Goal: Information Seeking & Learning: Compare options

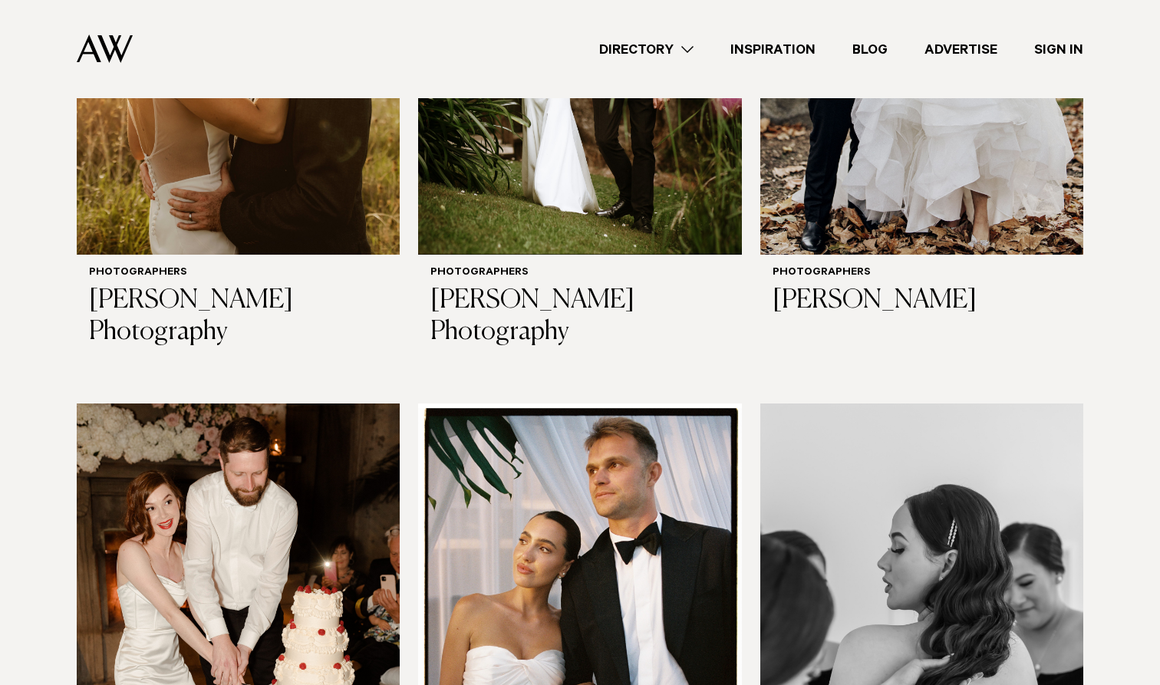
scroll to position [4293, 0]
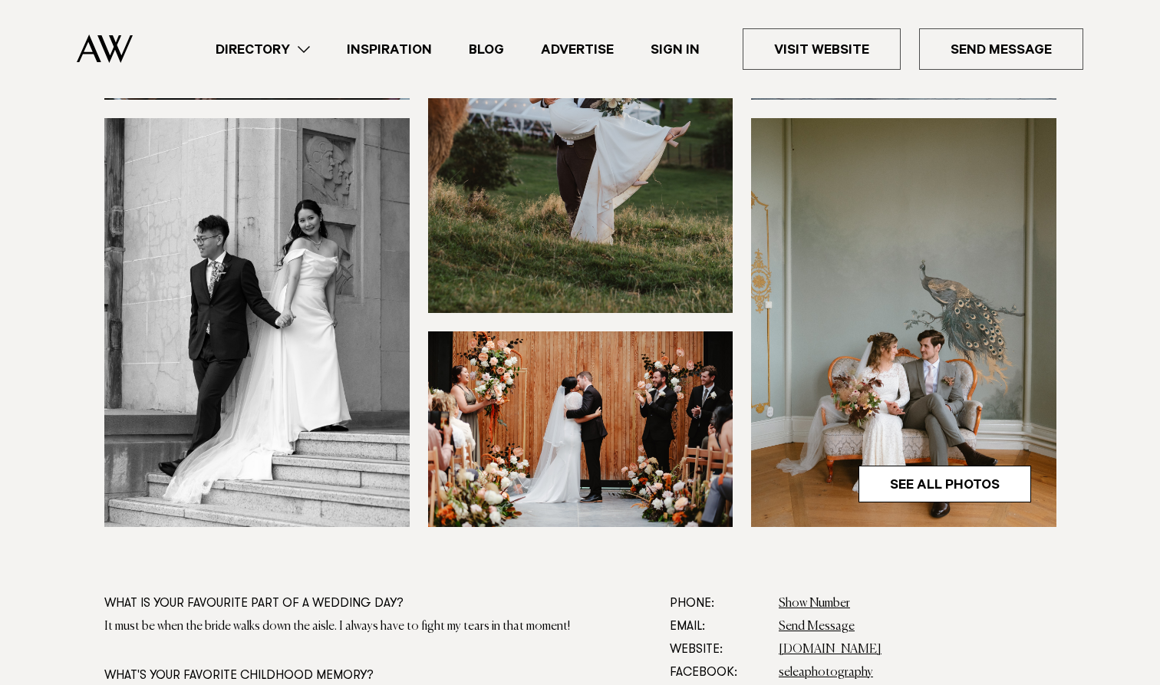
scroll to position [436, 0]
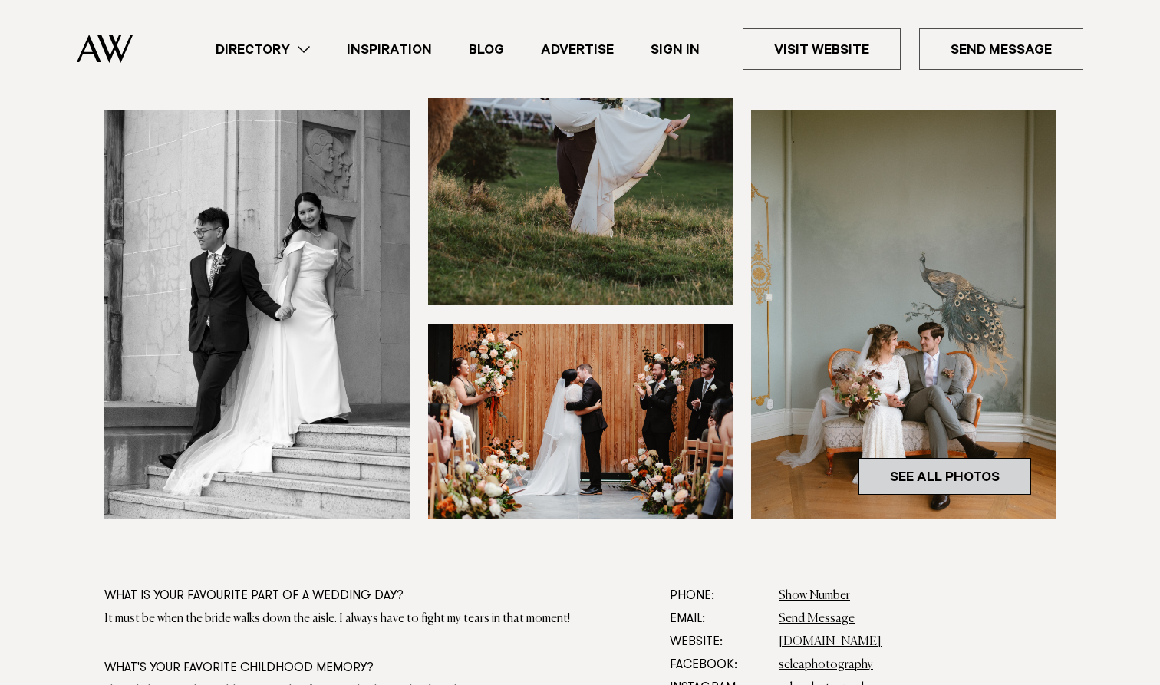
click at [917, 489] on link "See All Photos" at bounding box center [944, 476] width 173 height 37
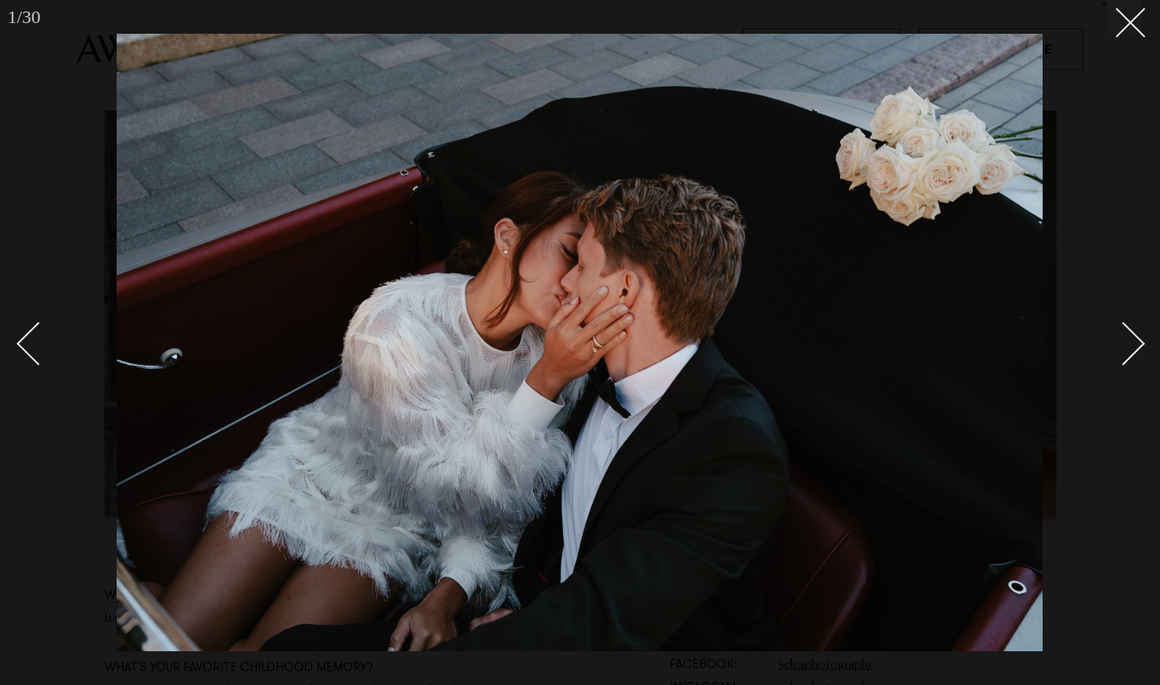
click at [1116, 343] on div "Next slide" at bounding box center [1124, 343] width 44 height 44
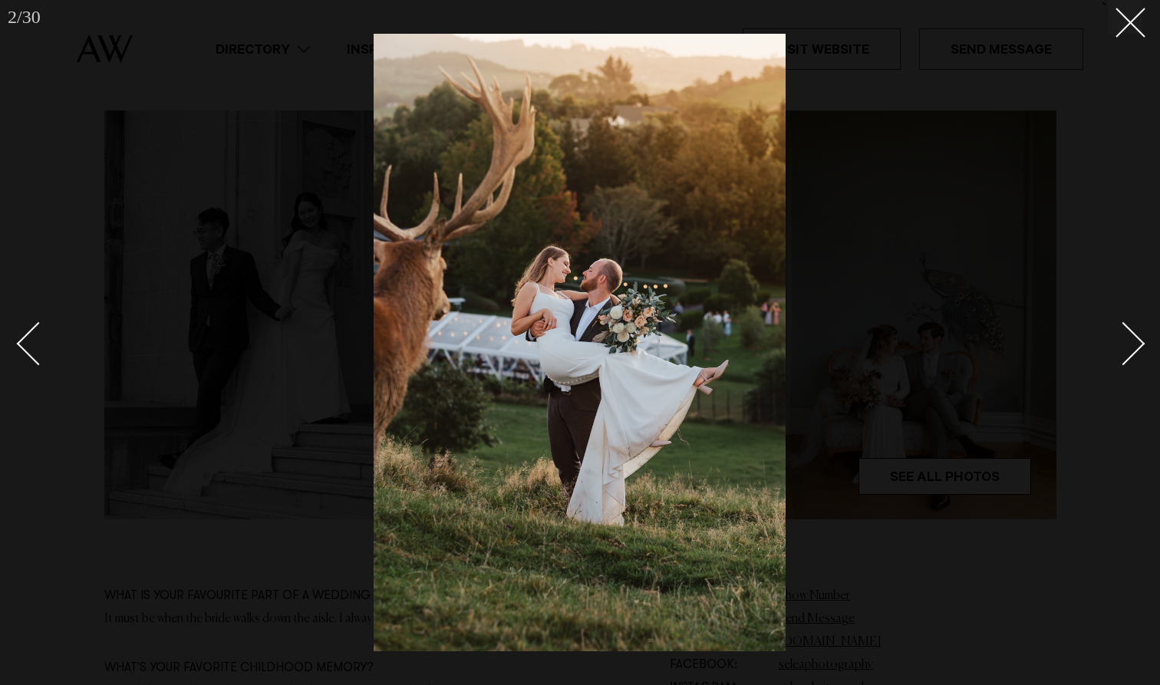
click at [1116, 343] on div "Next slide" at bounding box center [1124, 343] width 44 height 44
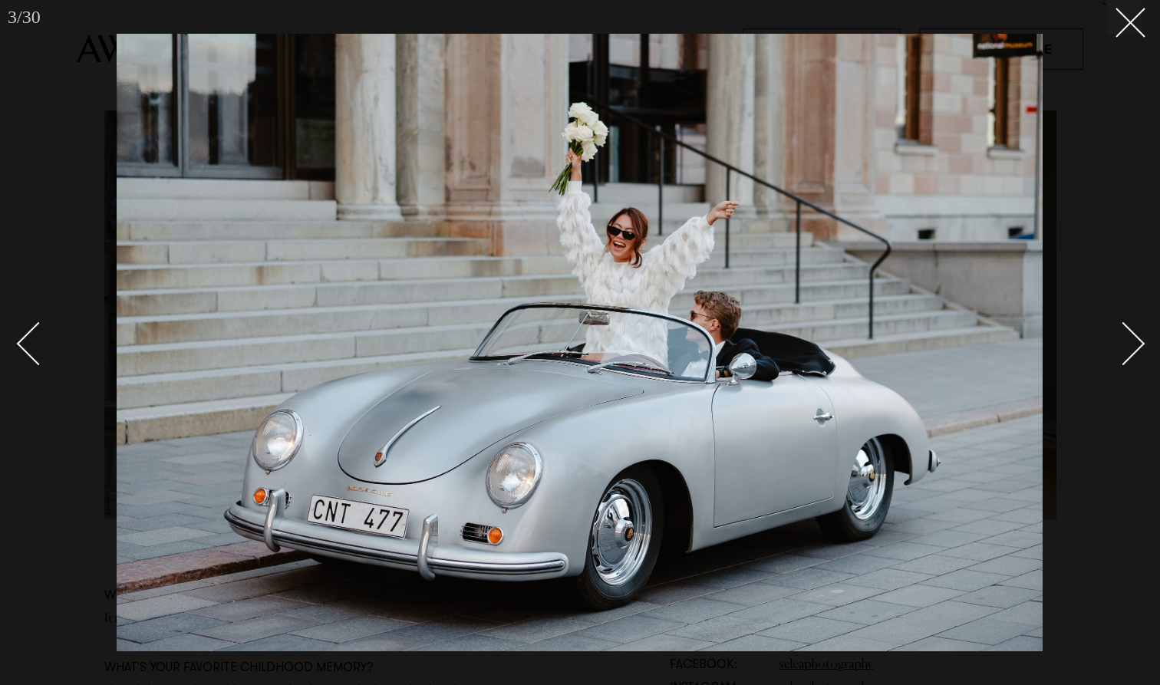
click at [1116, 343] on div "Next slide" at bounding box center [1124, 343] width 44 height 44
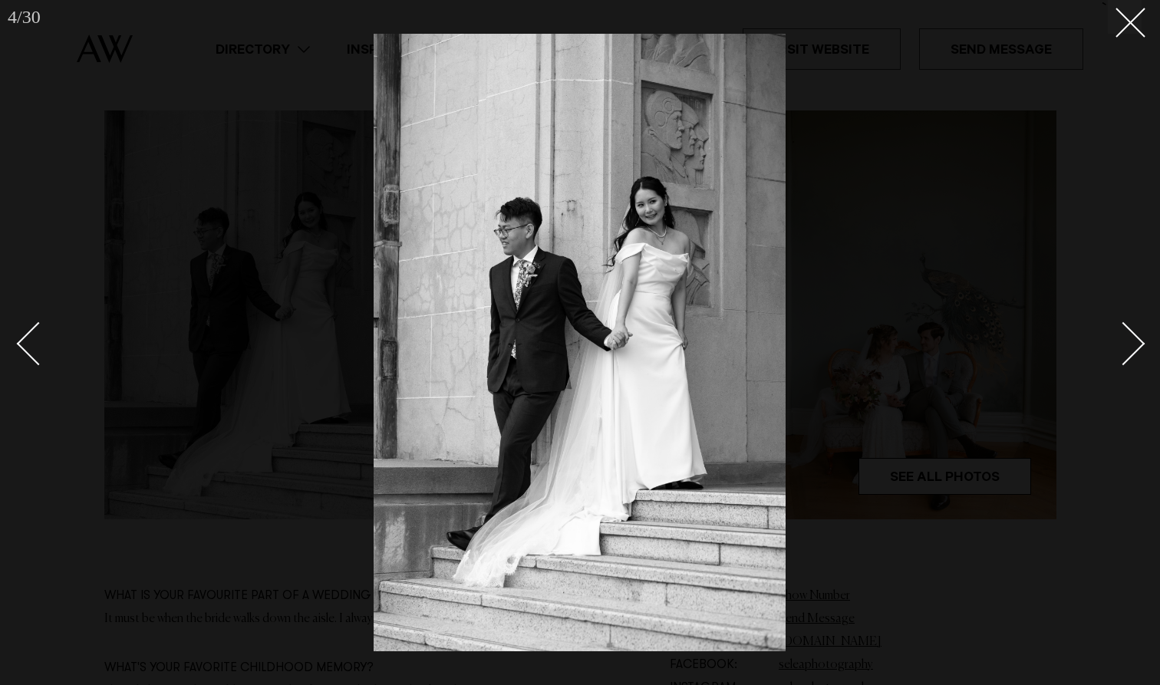
click at [1120, 337] on div "Next slide" at bounding box center [1124, 343] width 44 height 44
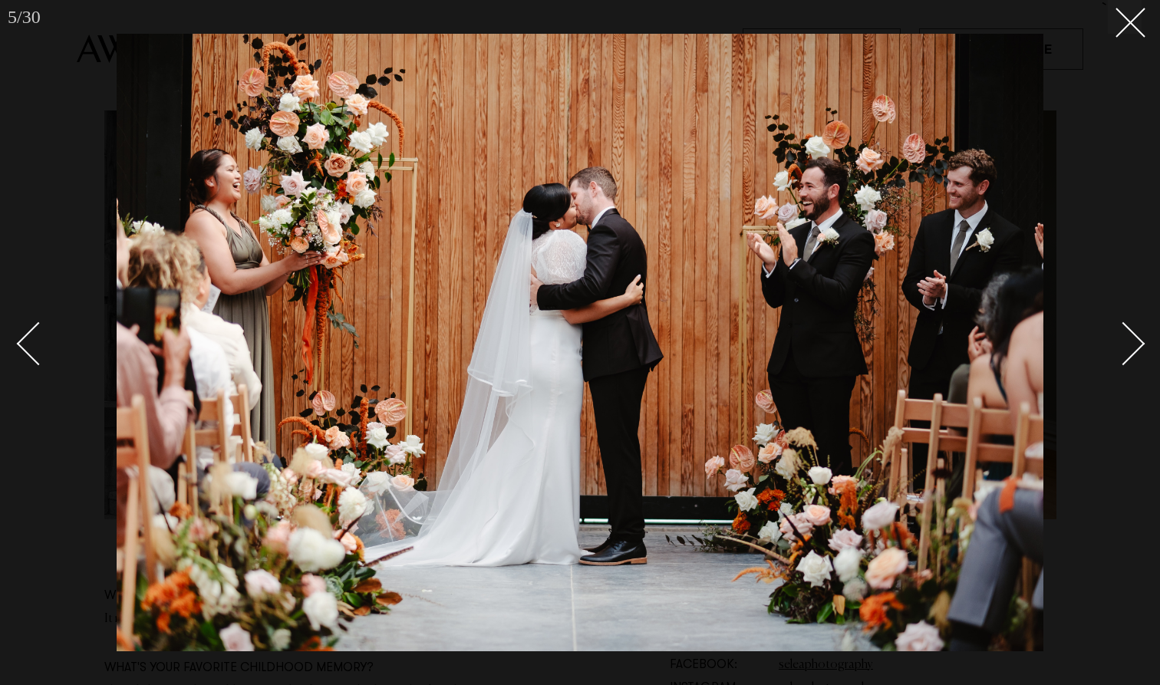
click at [1120, 337] on div "Next slide" at bounding box center [1124, 343] width 44 height 44
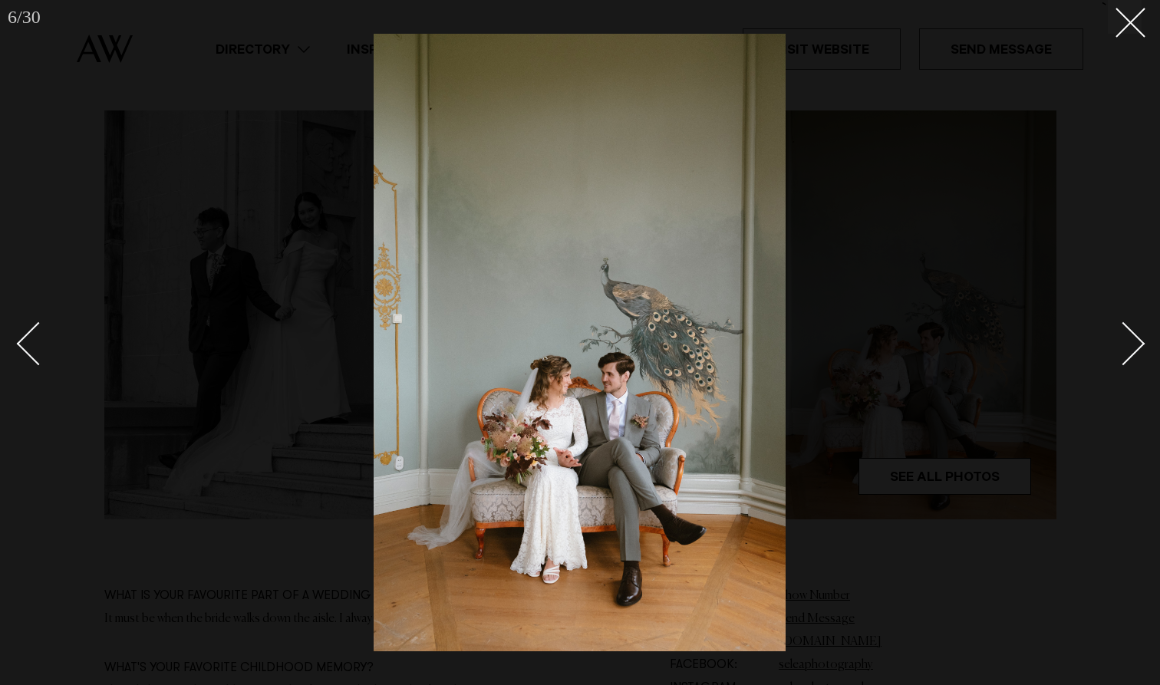
click at [1120, 337] on div "Next slide" at bounding box center [1124, 343] width 44 height 44
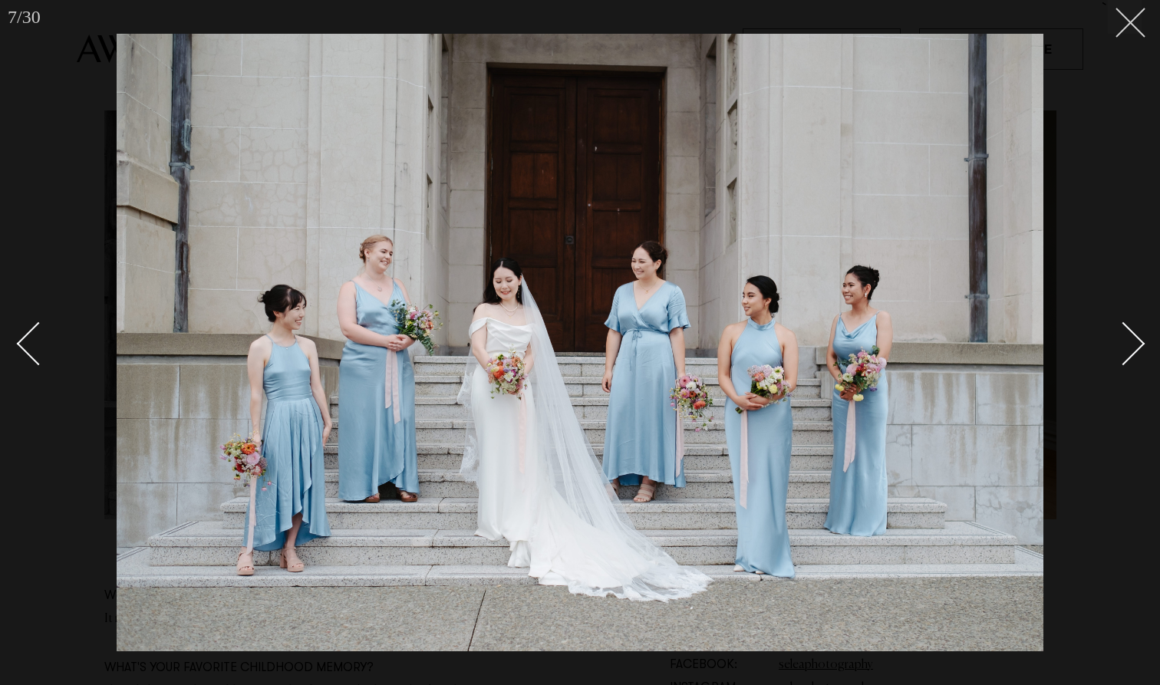
click at [1139, 31] on line at bounding box center [1130, 22] width 28 height 28
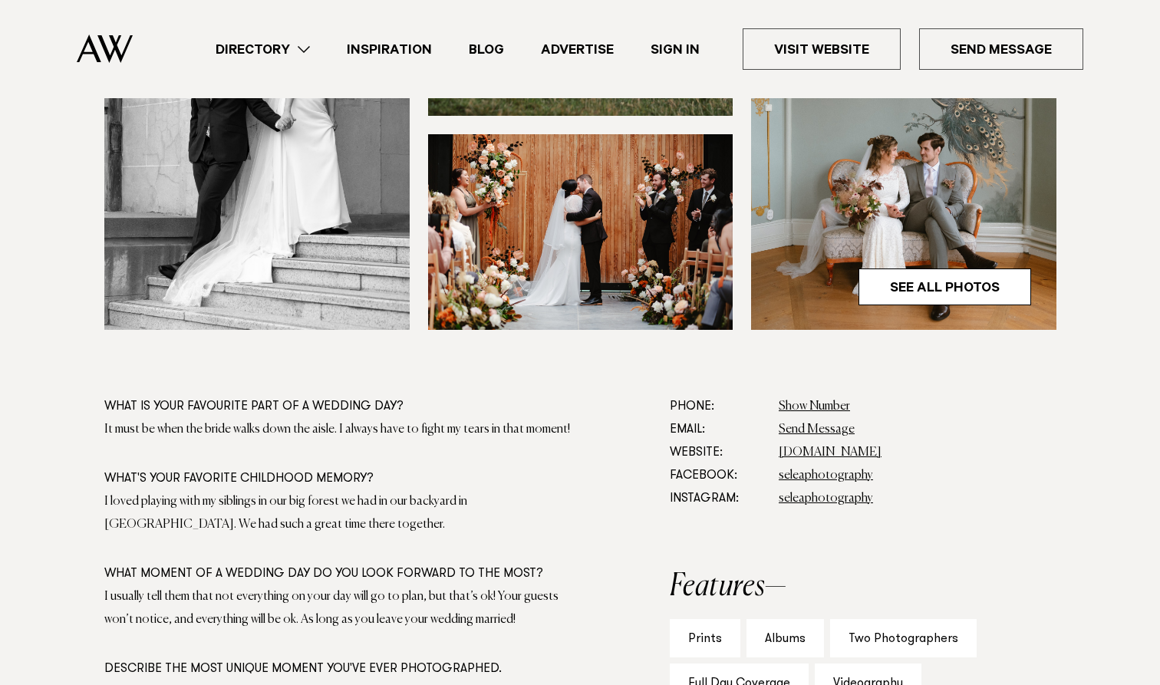
scroll to position [639, 0]
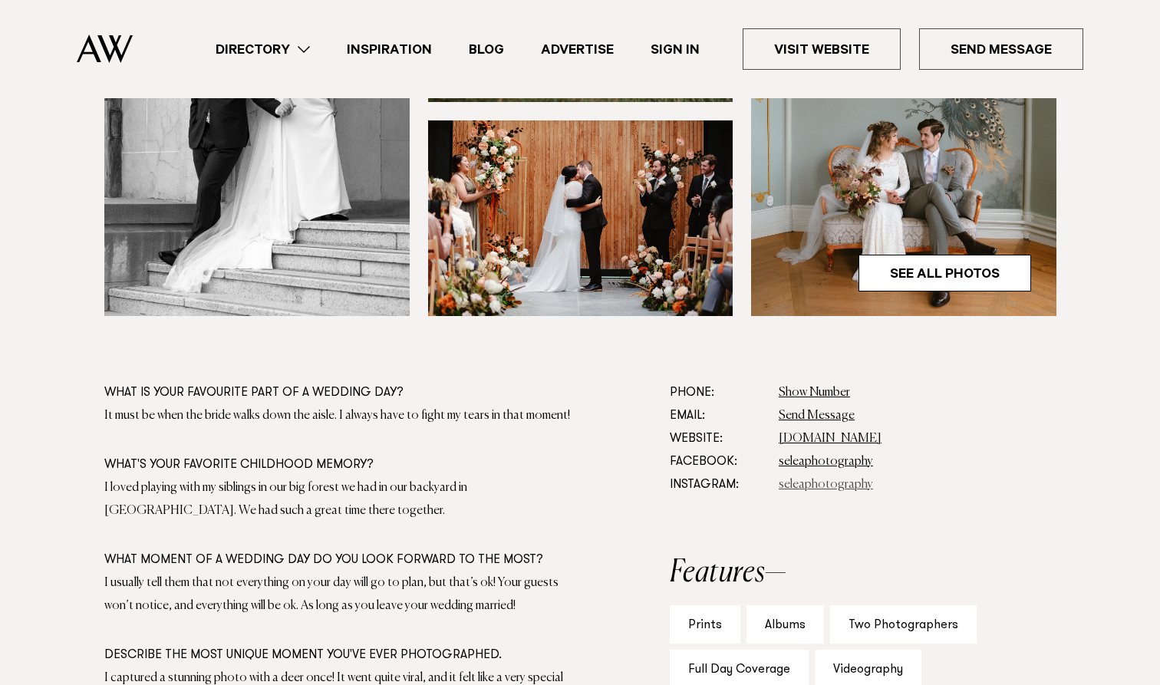
click at [824, 486] on link "seleaphotography" at bounding box center [826, 485] width 94 height 12
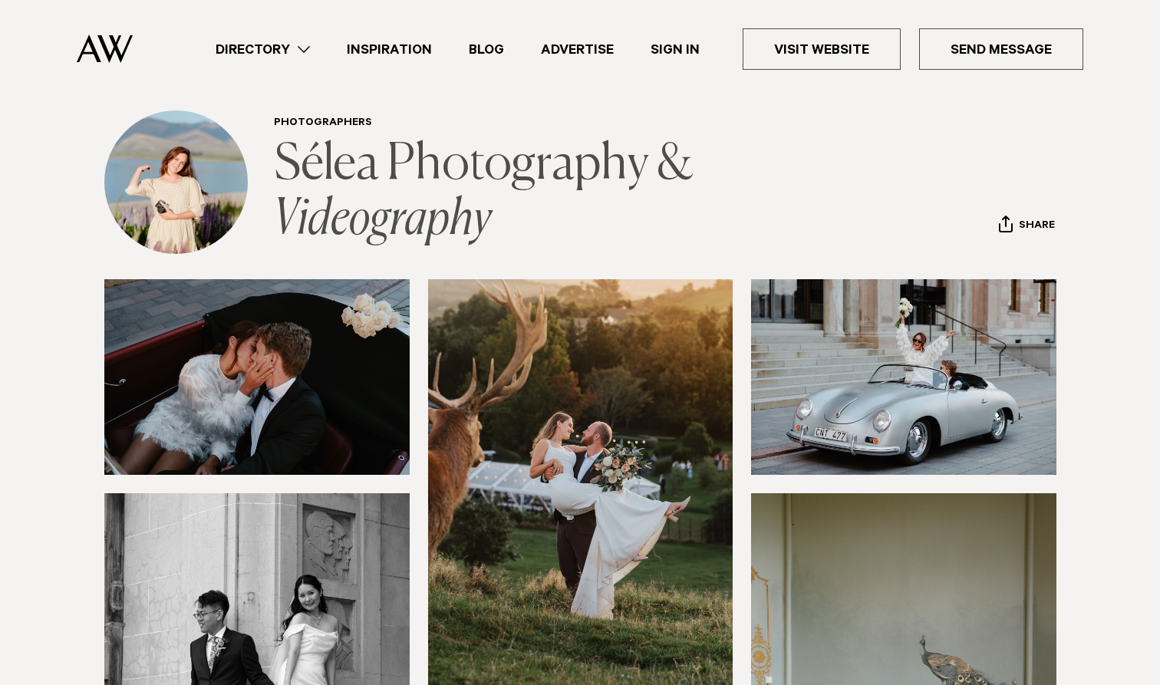
scroll to position [52, 0]
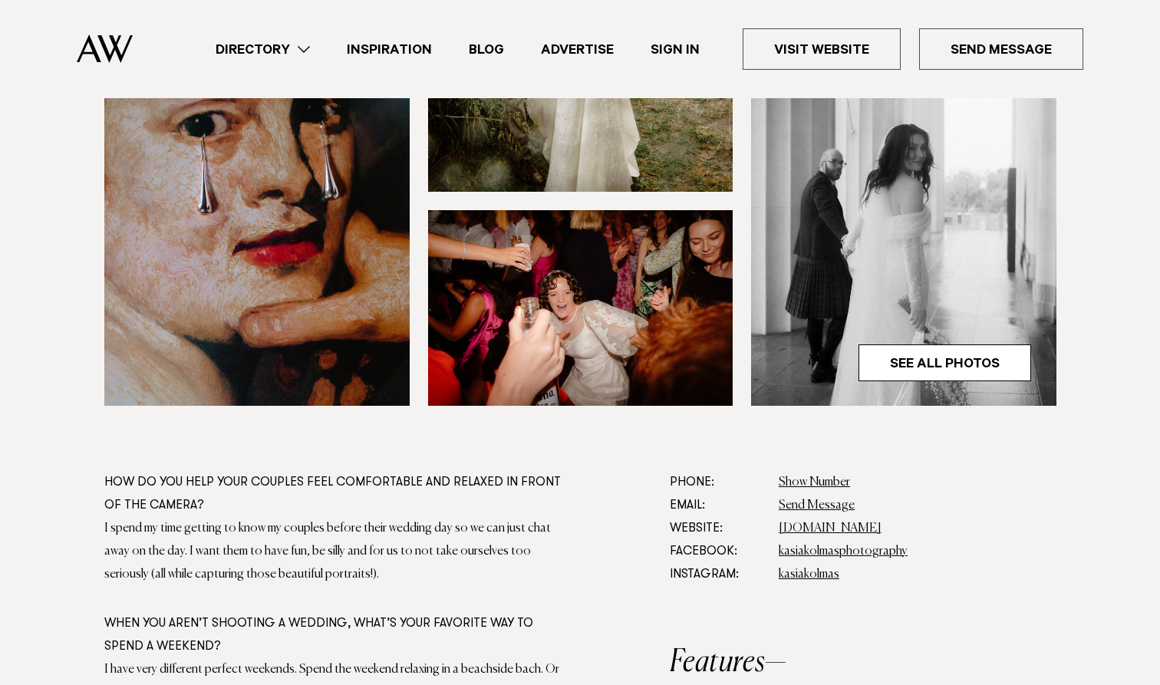
scroll to position [558, 0]
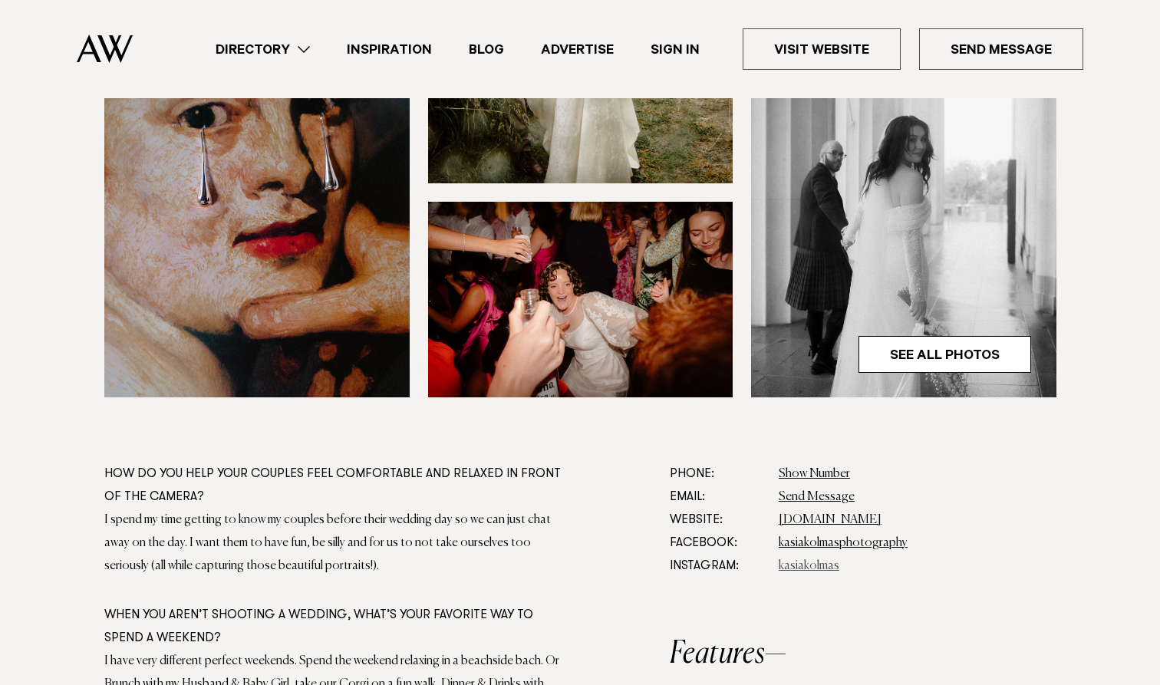
click at [803, 569] on link "kasiakolmas" at bounding box center [809, 566] width 61 height 12
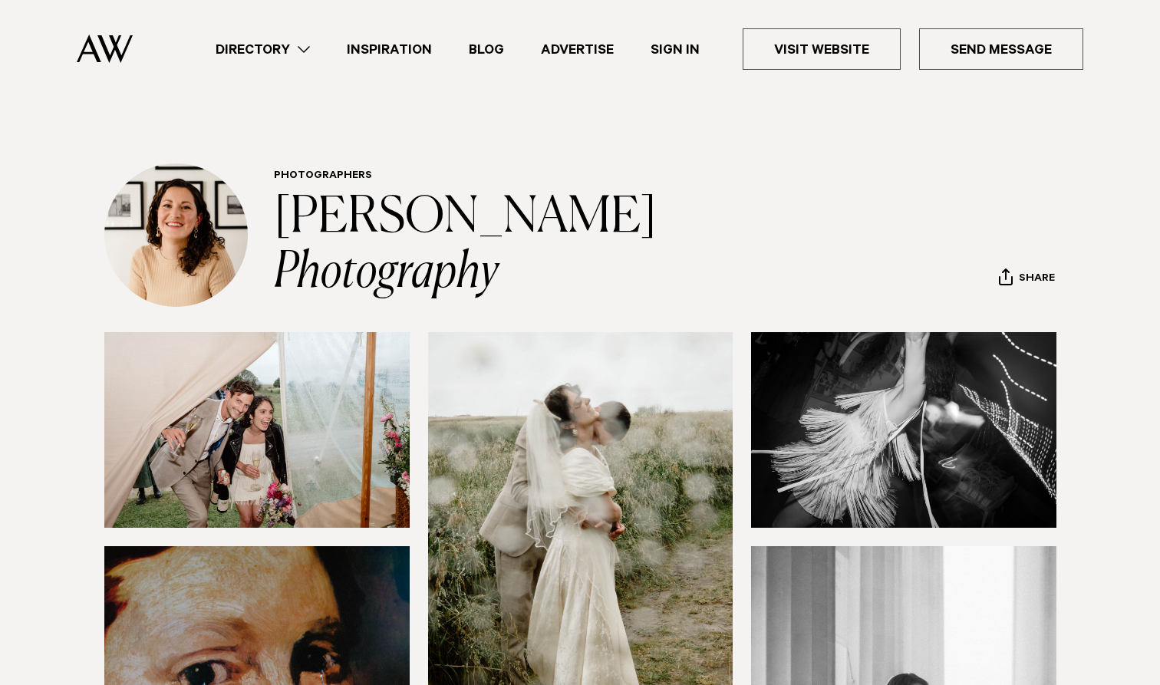
scroll to position [0, 0]
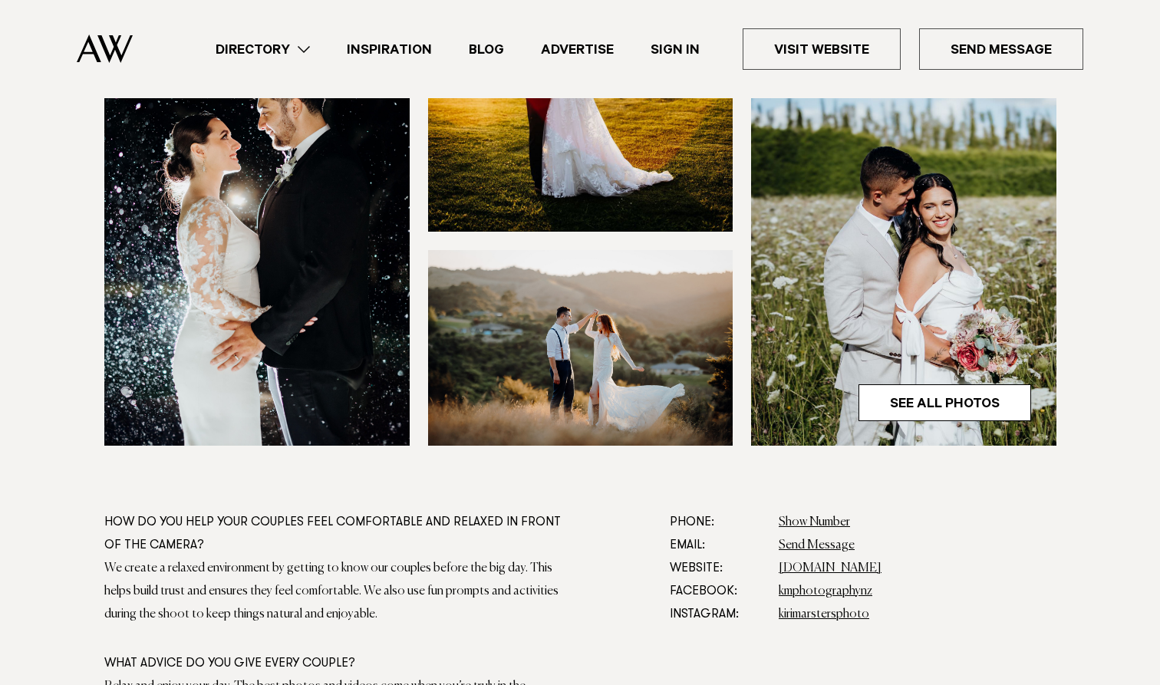
scroll to position [535, 0]
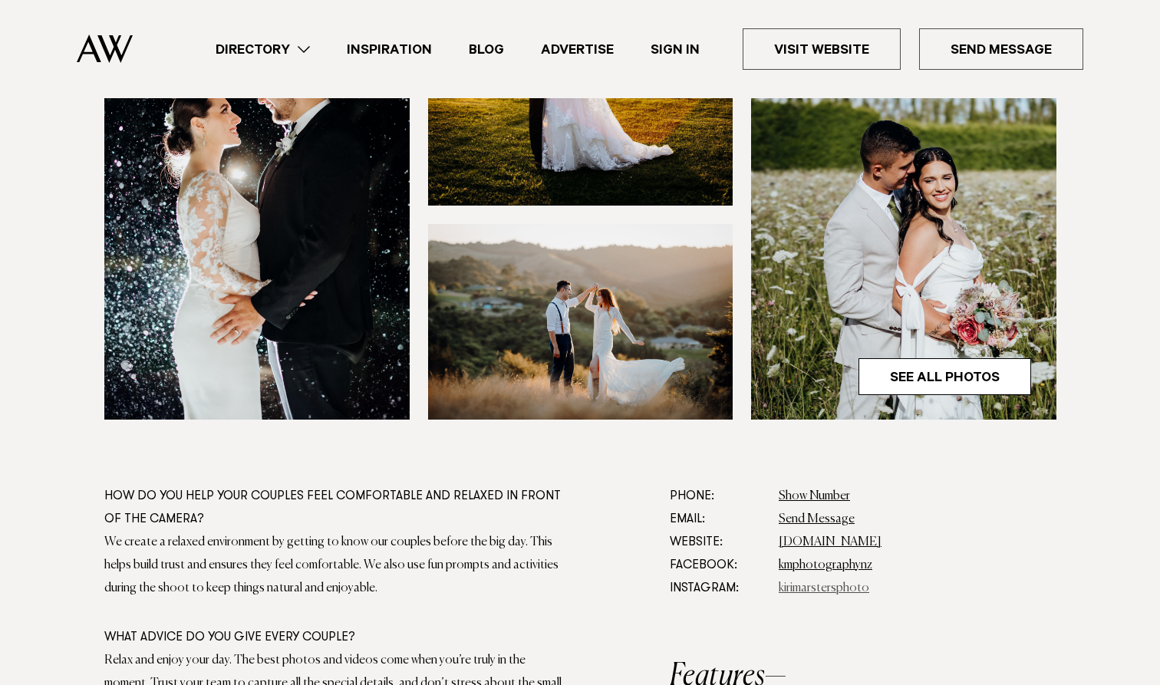
click at [798, 584] on link "kirimarstersphoto" at bounding box center [824, 588] width 91 height 12
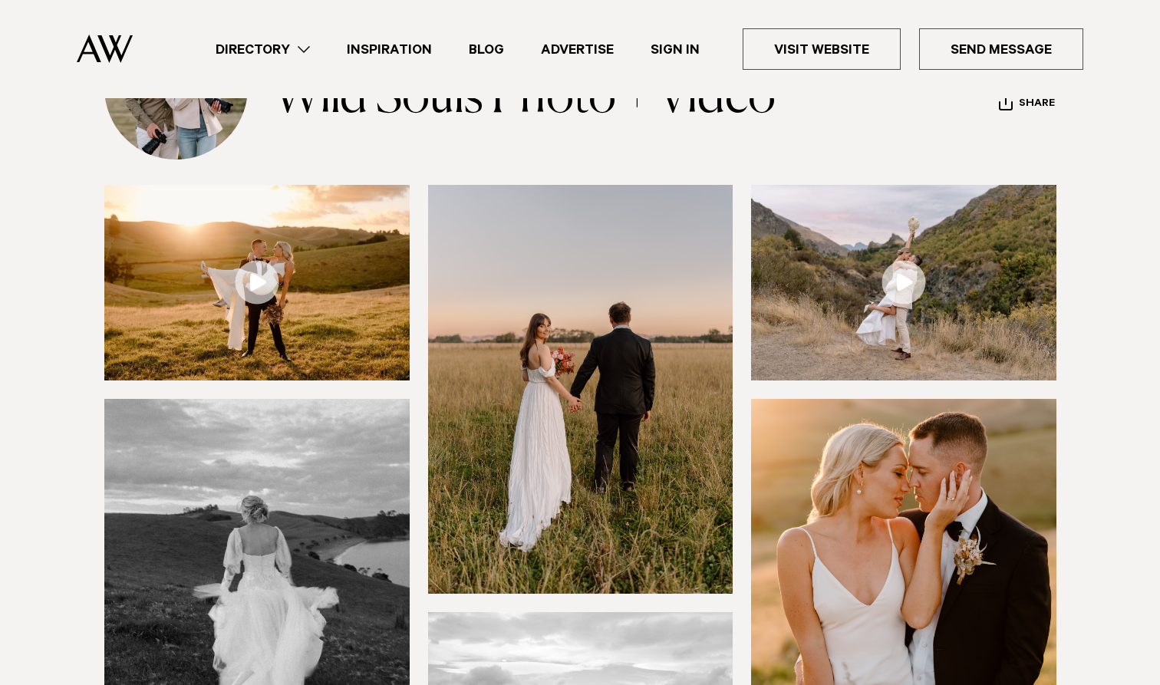
scroll to position [147, 0]
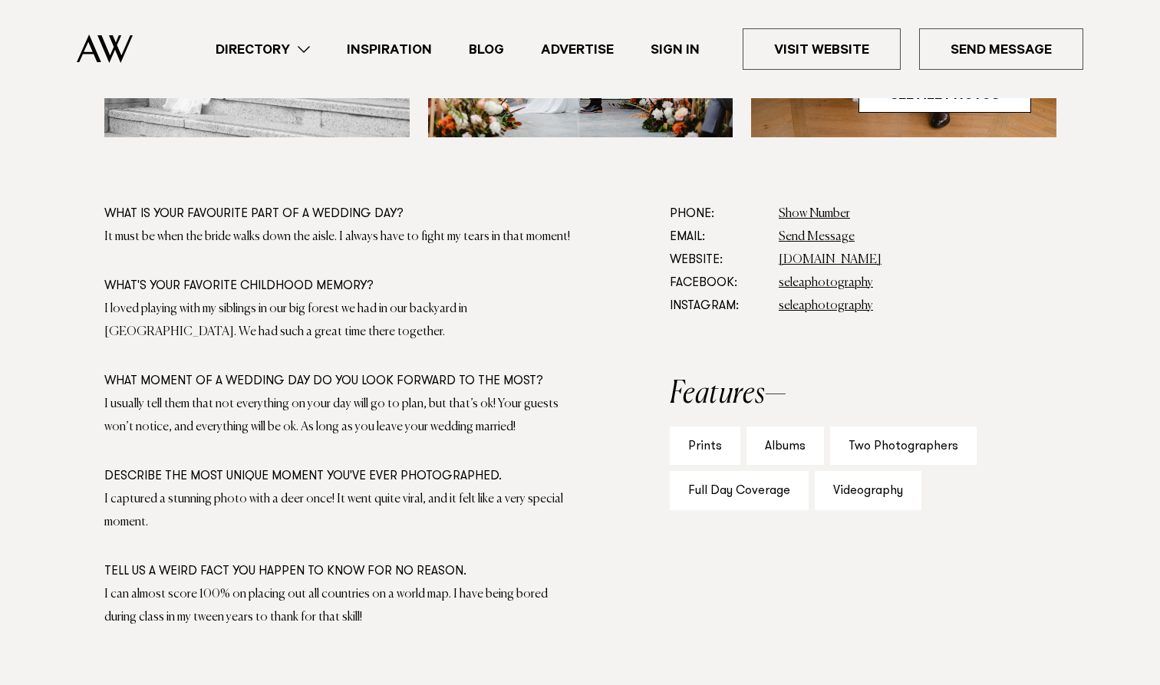
scroll to position [805, 0]
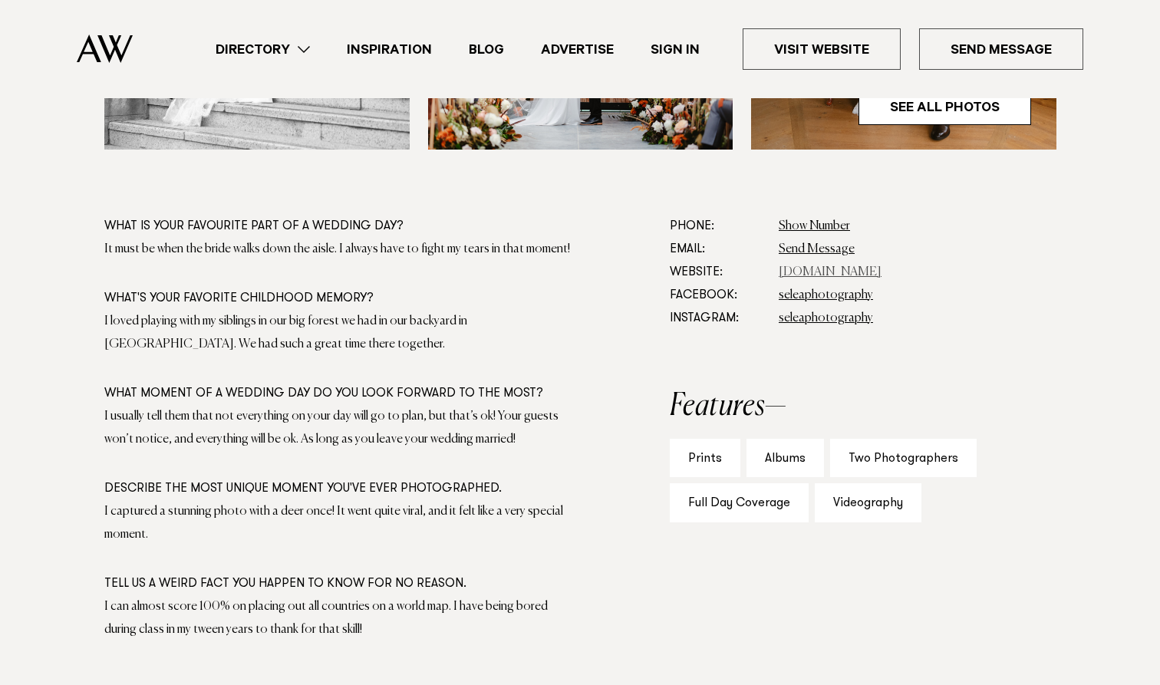
click at [813, 273] on link "[DOMAIN_NAME]" at bounding box center [830, 272] width 103 height 12
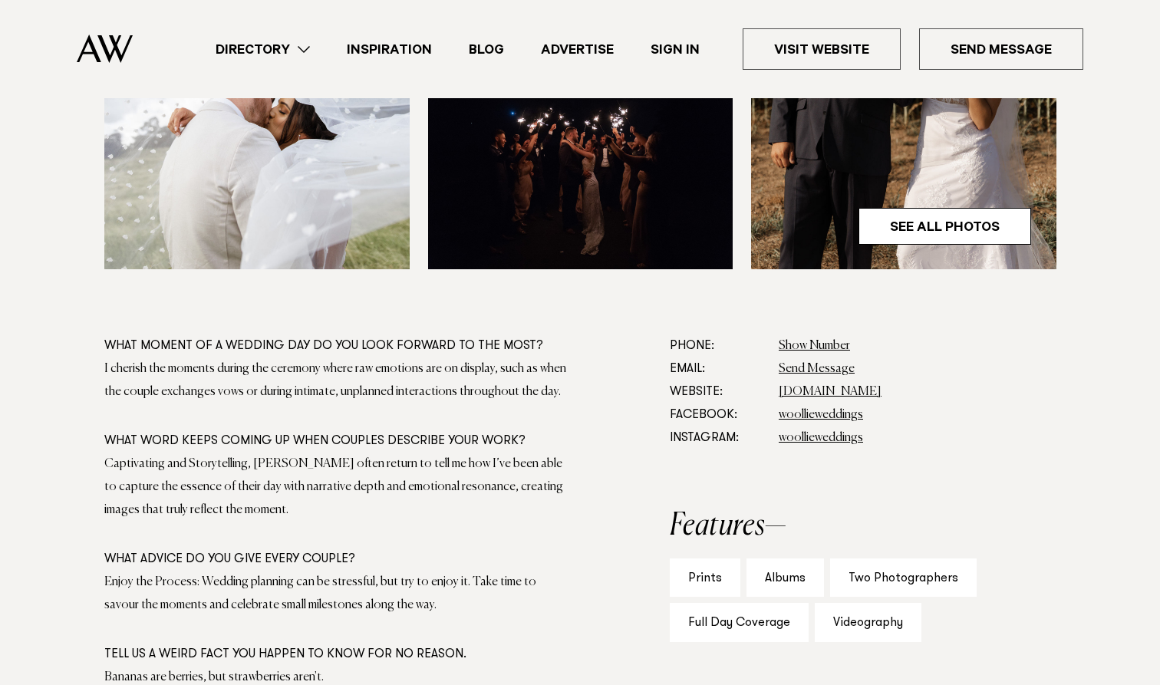
scroll to position [687, 0]
click at [832, 437] on link "woollieweddings" at bounding box center [821, 437] width 84 height 12
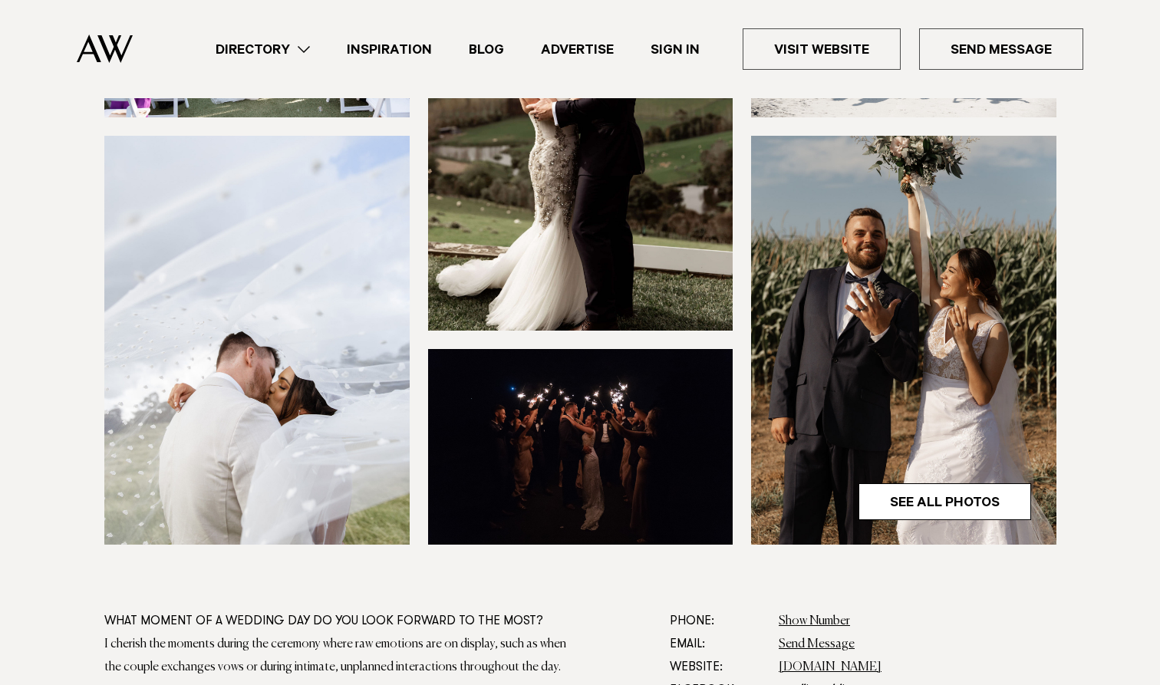
scroll to position [402, 0]
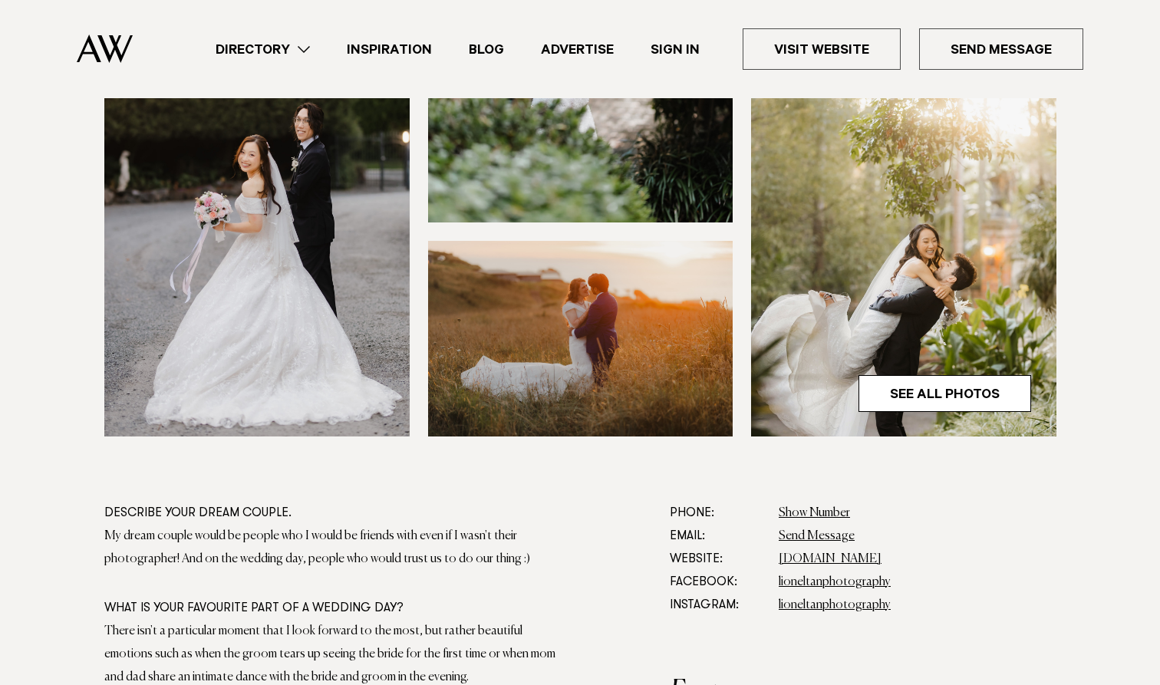
scroll to position [532, 0]
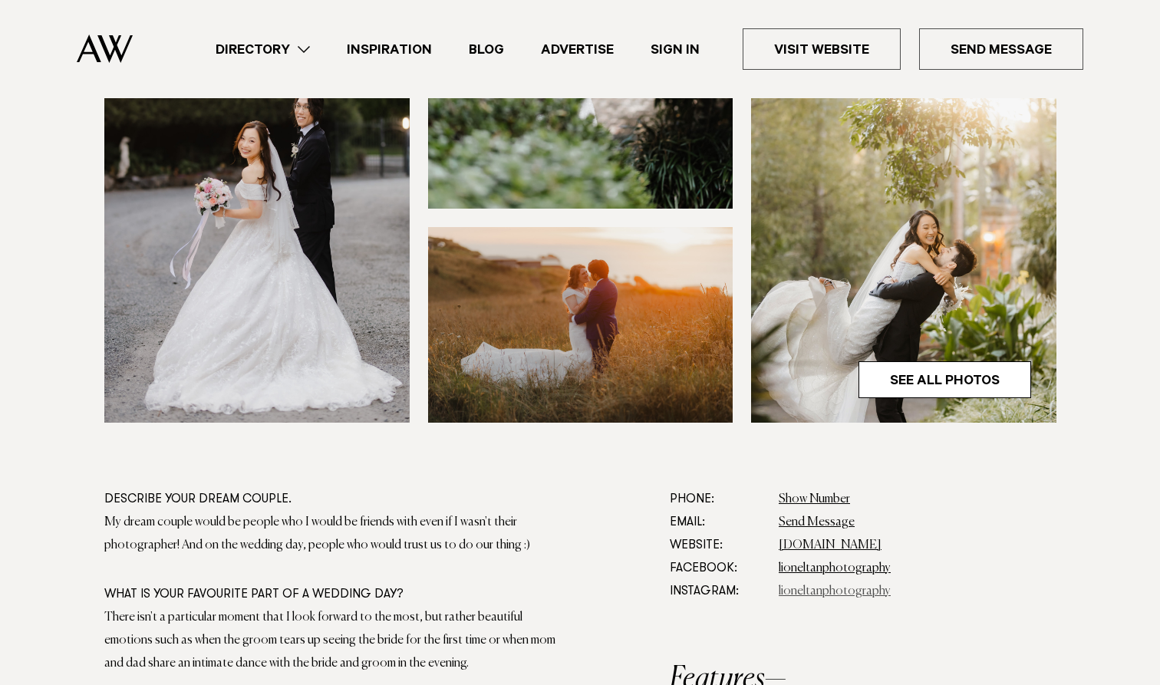
click at [815, 588] on link "lioneltanphotography" at bounding box center [835, 591] width 112 height 12
